Goal: Information Seeking & Learning: Learn about a topic

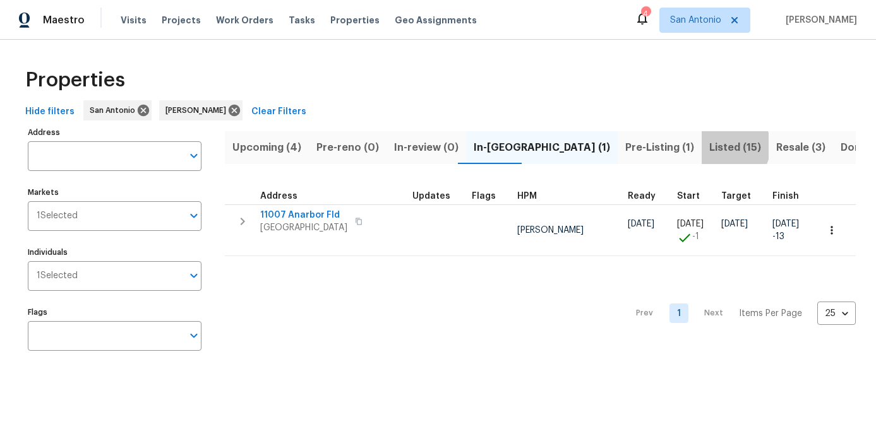
click at [709, 146] on span "Listed (15)" at bounding box center [735, 148] width 52 height 18
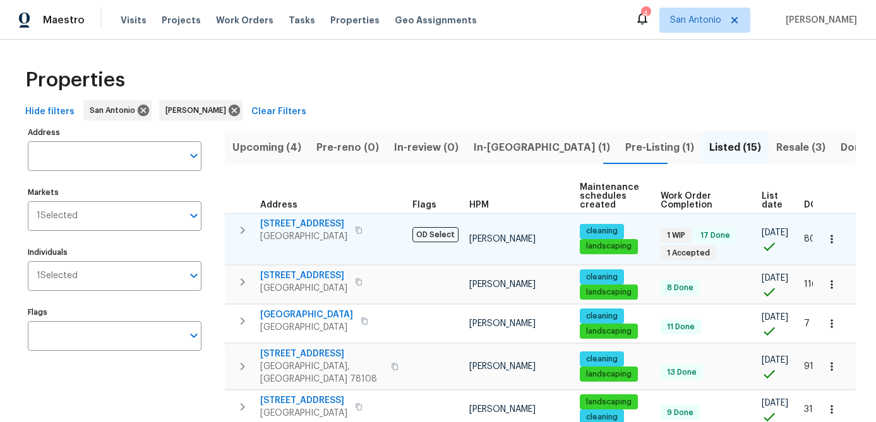
click at [297, 225] on span "6218 Ridge Oak" at bounding box center [303, 224] width 87 height 13
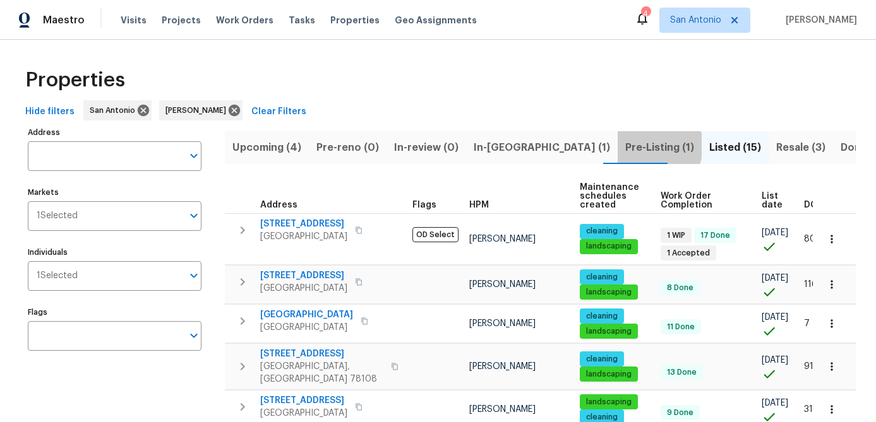
click at [625, 146] on span "Pre-Listing (1)" at bounding box center [659, 148] width 69 height 18
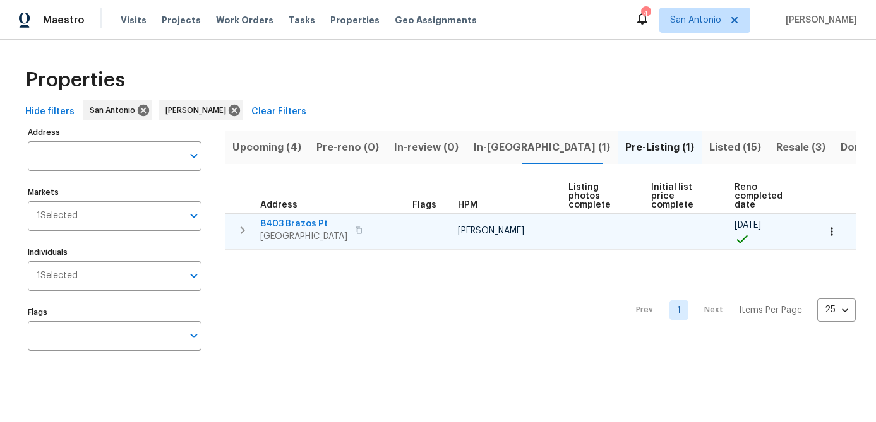
click at [283, 236] on span "[GEOGRAPHIC_DATA]" at bounding box center [303, 236] width 87 height 13
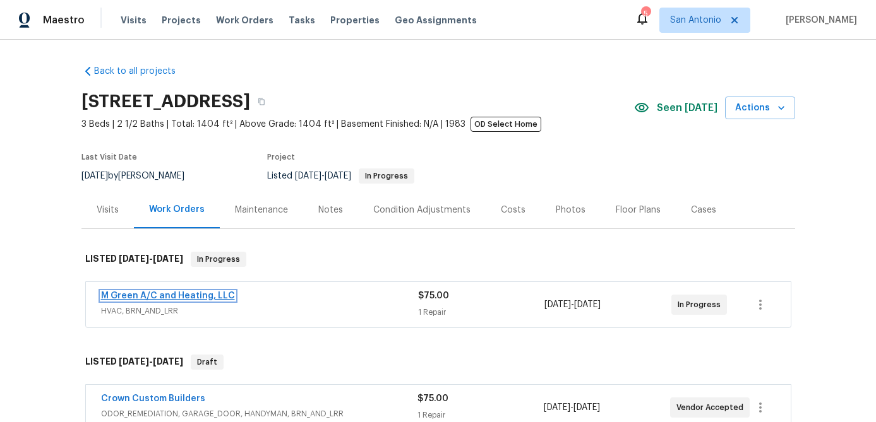
click at [177, 298] on link "M Green A/C and Heating, LLC" at bounding box center [168, 296] width 134 height 9
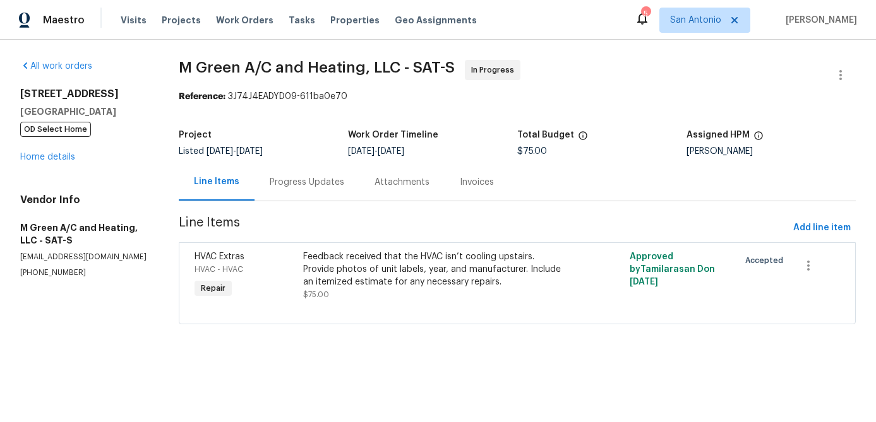
click at [289, 186] on div "Progress Updates" at bounding box center [307, 182] width 75 height 13
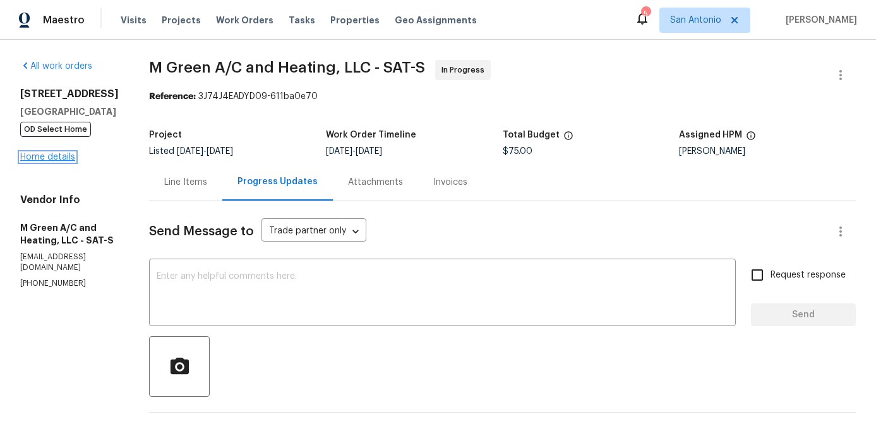
click at [49, 158] on link "Home details" at bounding box center [47, 157] width 55 height 9
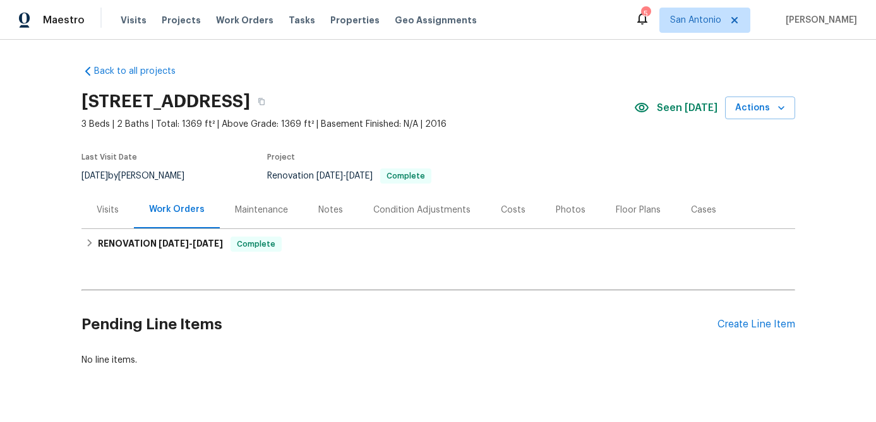
click at [559, 209] on div "Photos" at bounding box center [571, 210] width 30 height 13
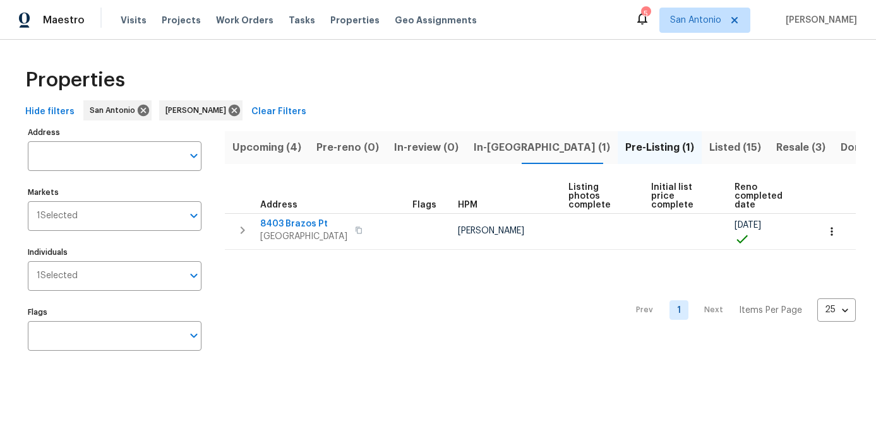
click at [246, 146] on span "Upcoming (4)" at bounding box center [266, 148] width 69 height 18
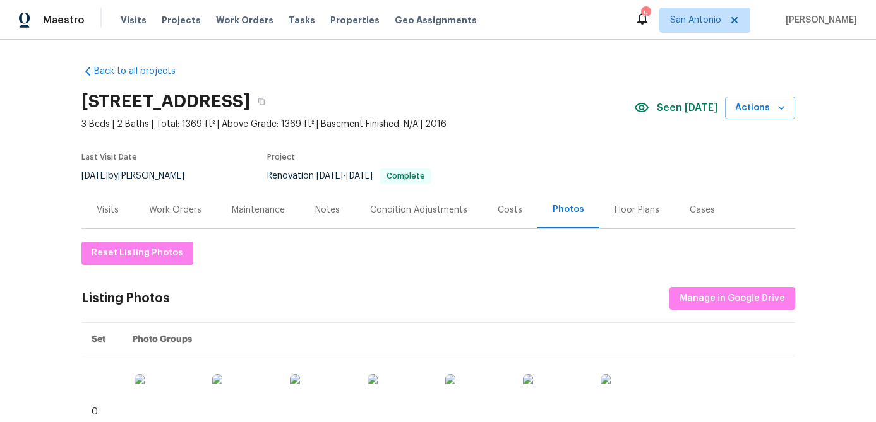
click at [166, 212] on div "Work Orders" at bounding box center [175, 210] width 52 height 13
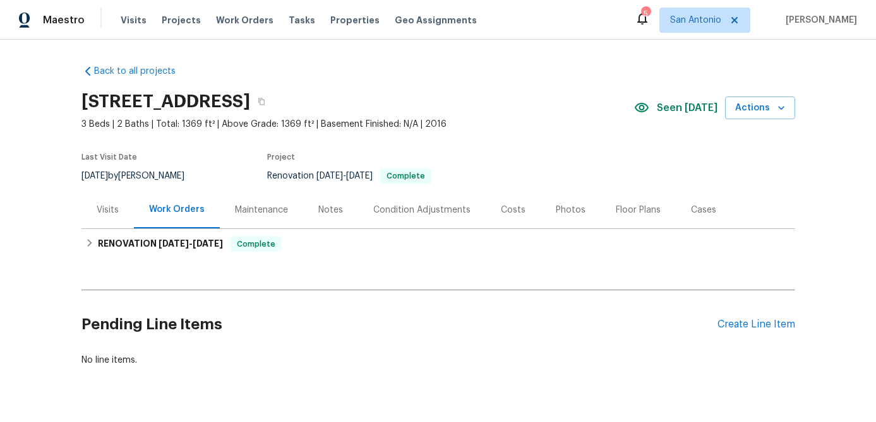
scroll to position [30, 0]
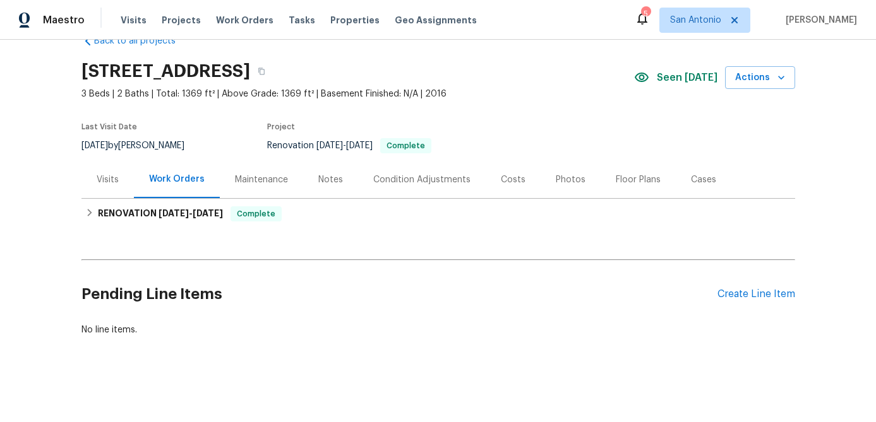
click at [325, 176] on div "Notes" at bounding box center [330, 180] width 25 height 13
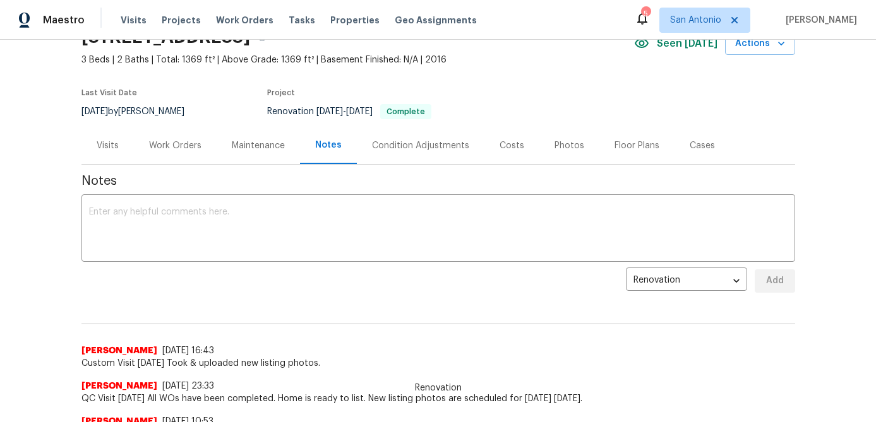
scroll to position [75, 0]
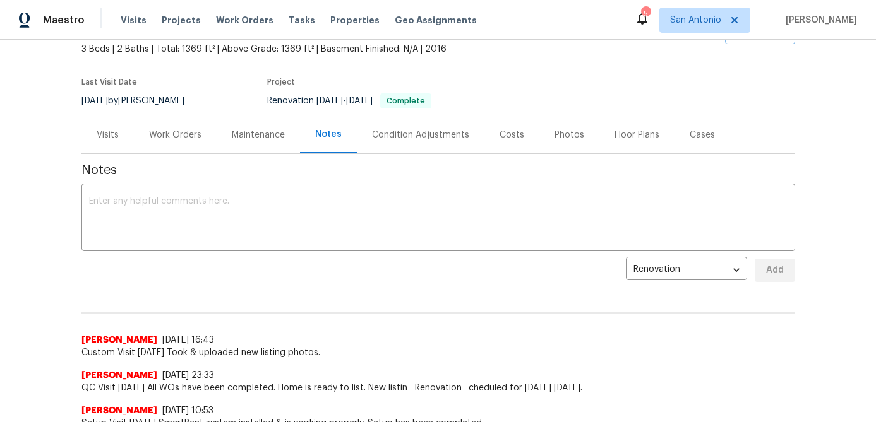
click at [558, 130] on div "Photos" at bounding box center [569, 135] width 30 height 13
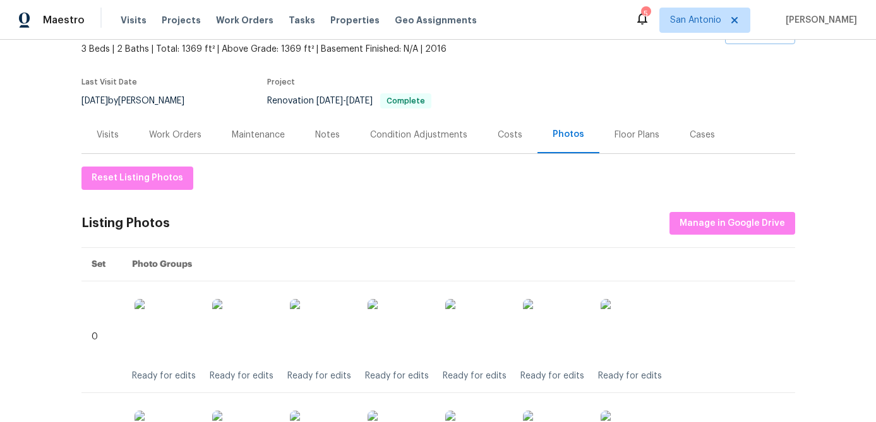
click at [628, 138] on div "Floor Plans" at bounding box center [636, 135] width 45 height 13
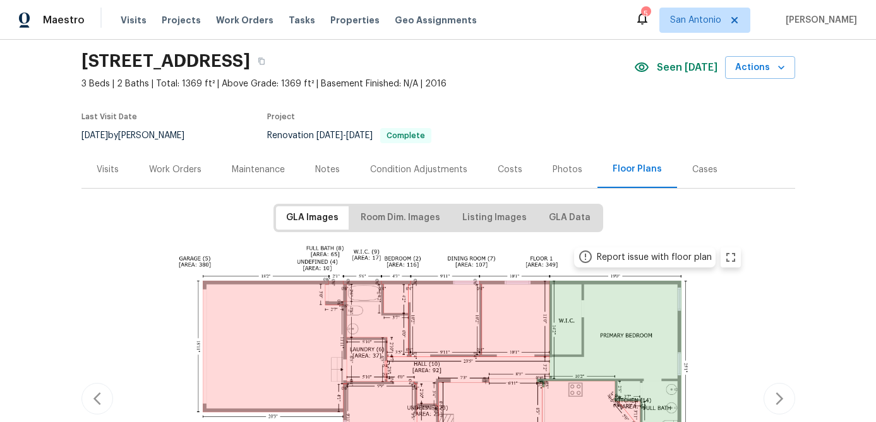
scroll to position [34, 0]
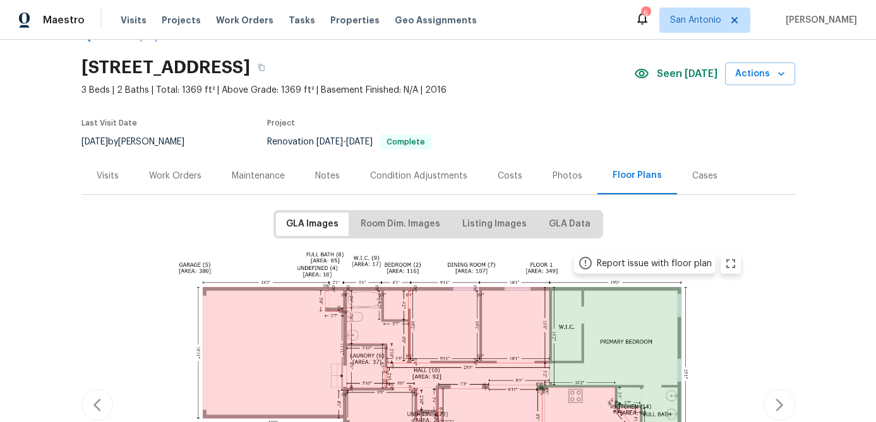
click at [587, 264] on icon at bounding box center [585, 263] width 15 height 15
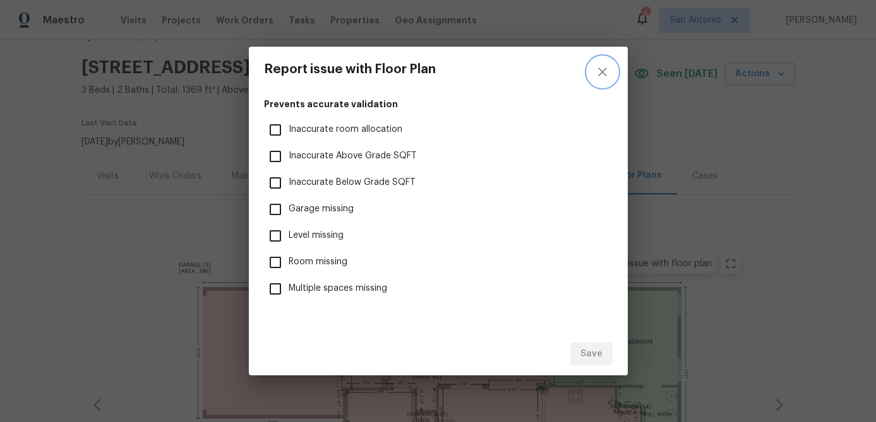
click at [600, 69] on icon "close" at bounding box center [602, 71] width 15 height 15
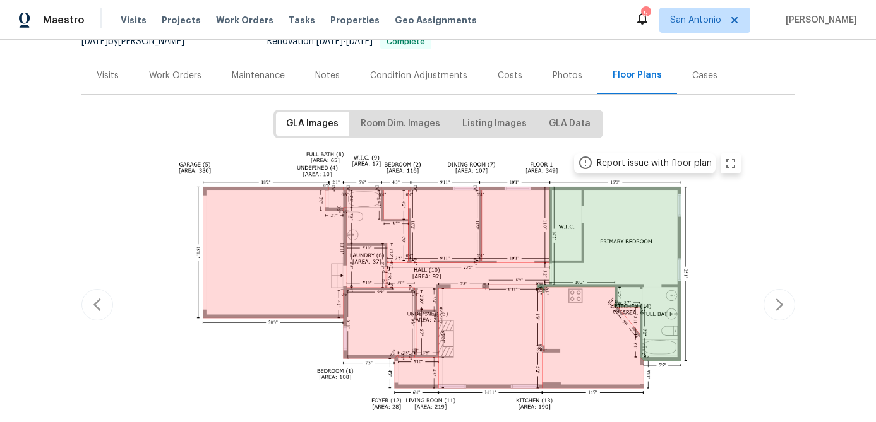
scroll to position [0, 0]
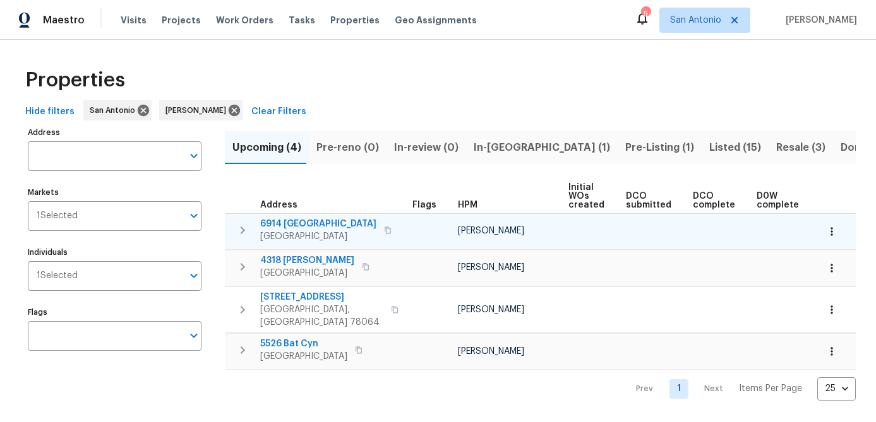
scroll to position [0, 172]
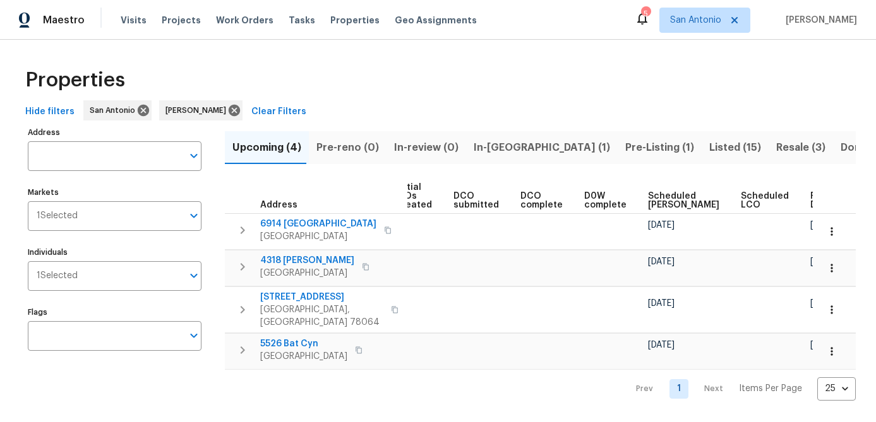
click at [648, 201] on span "Scheduled [PERSON_NAME]" at bounding box center [683, 201] width 71 height 18
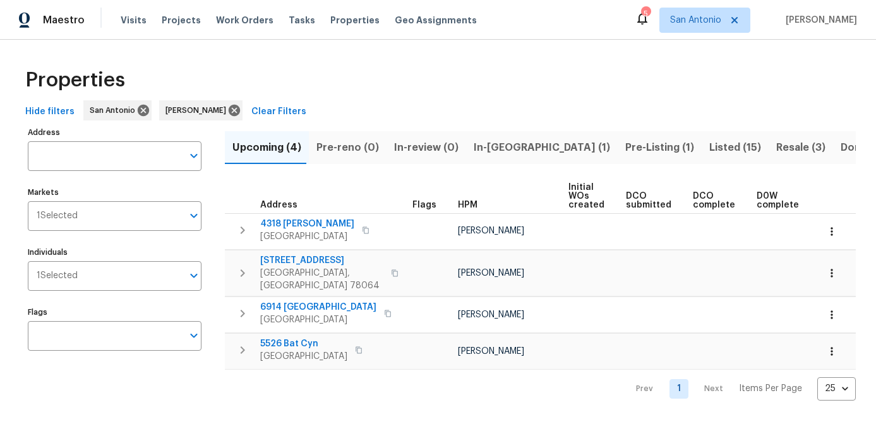
click at [489, 140] on span "In-reno (1)" at bounding box center [542, 148] width 136 height 18
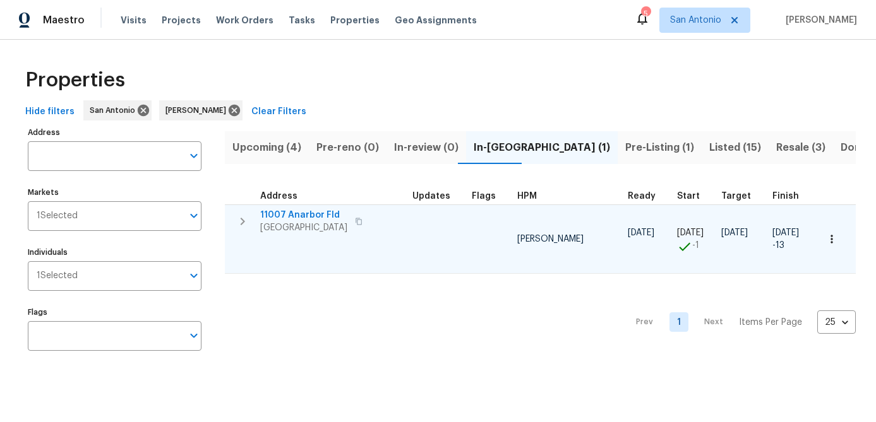
click at [289, 224] on span "San Antonio, TX 78254" at bounding box center [303, 228] width 87 height 13
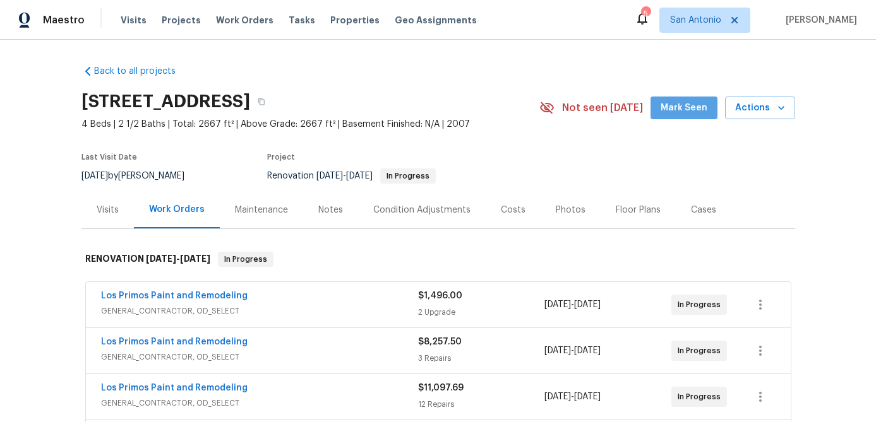
click at [693, 110] on span "Mark Seen" at bounding box center [683, 108] width 47 height 16
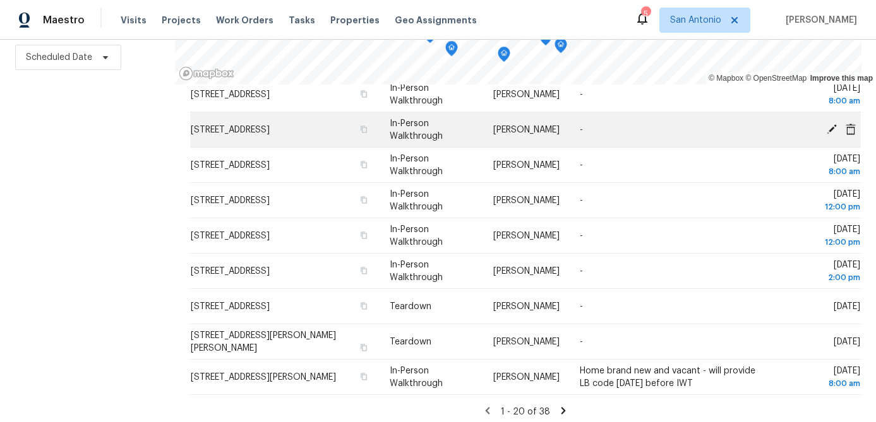
scroll to position [449, 0]
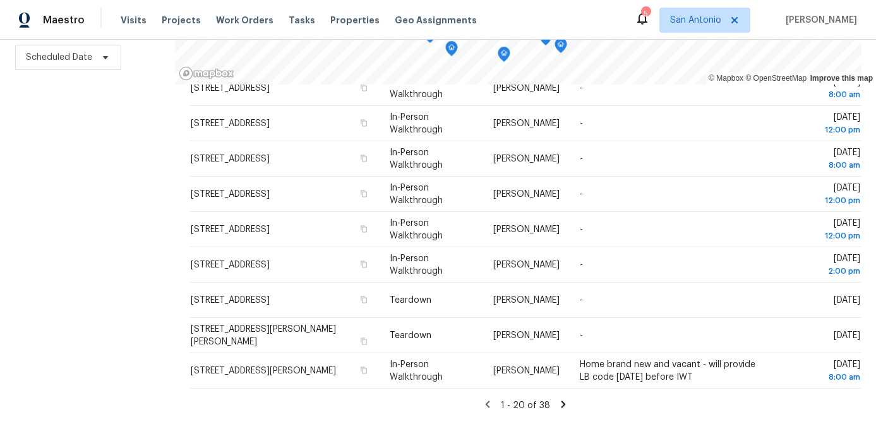
click at [563, 403] on icon at bounding box center [563, 404] width 11 height 11
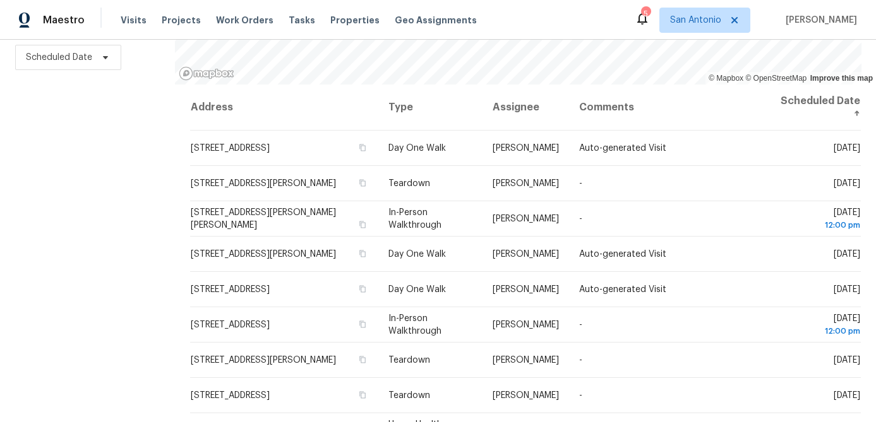
scroll to position [0, 0]
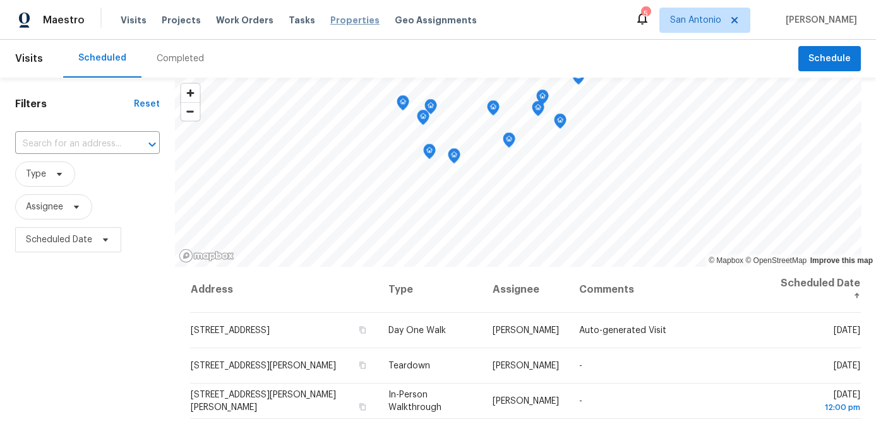
click at [332, 22] on span "Properties" at bounding box center [354, 20] width 49 height 13
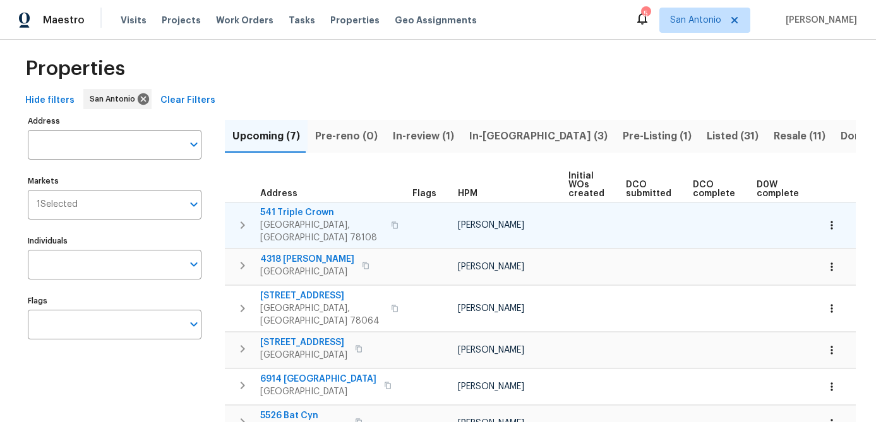
scroll to position [6, 0]
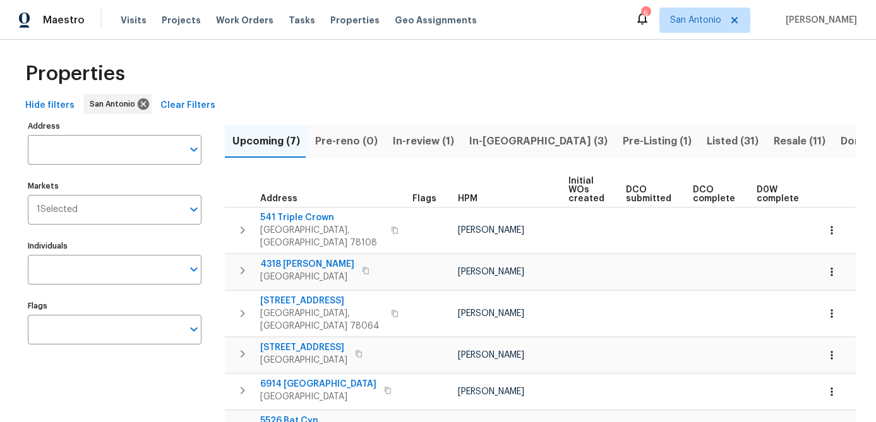
click at [489, 140] on span "In-reno (3)" at bounding box center [538, 142] width 138 height 18
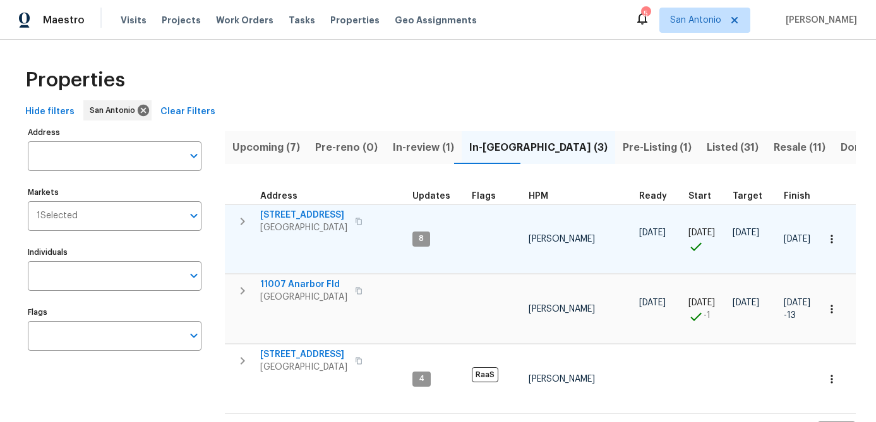
click at [289, 222] on span "San Antonio, TX 78259" at bounding box center [303, 228] width 87 height 13
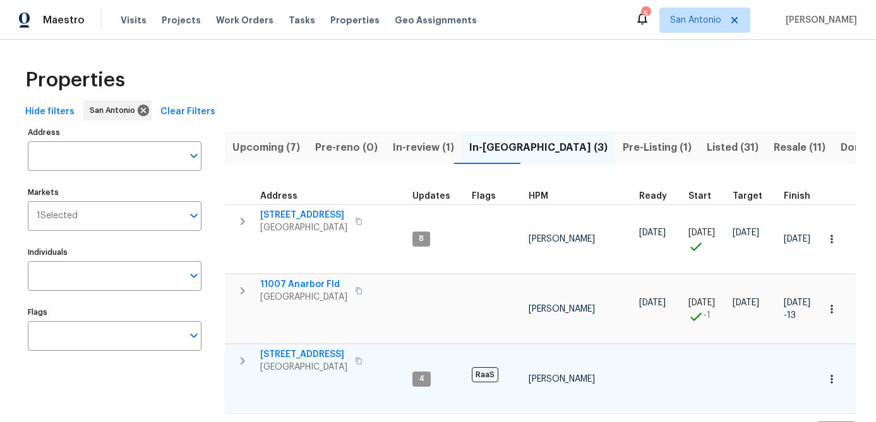
click at [299, 350] on span "526 Radiance Ave" at bounding box center [303, 355] width 87 height 13
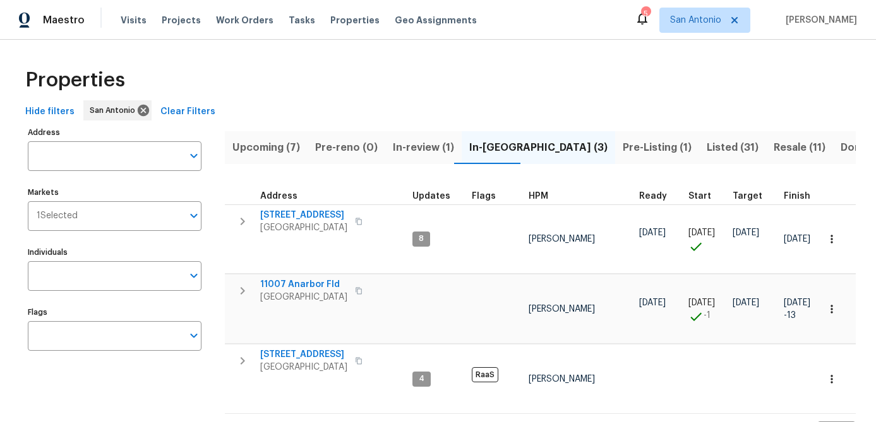
click at [623, 146] on span "Pre-Listing (1)" at bounding box center [657, 148] width 69 height 18
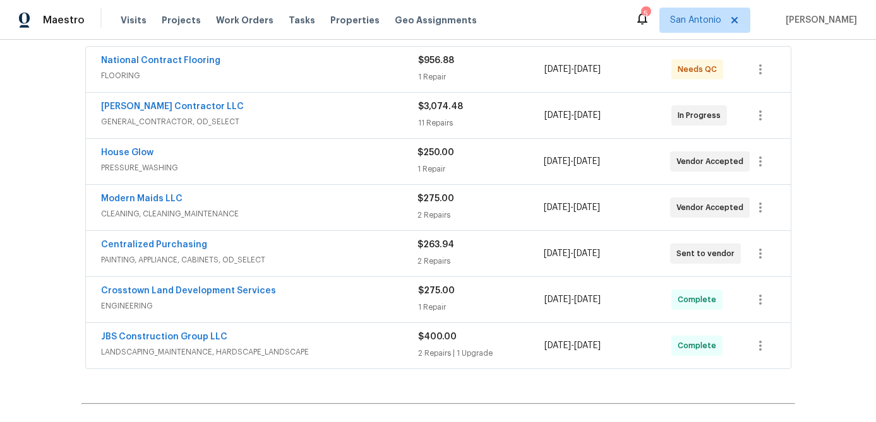
scroll to position [239, 0]
